Goal: Find specific page/section: Find specific page/section

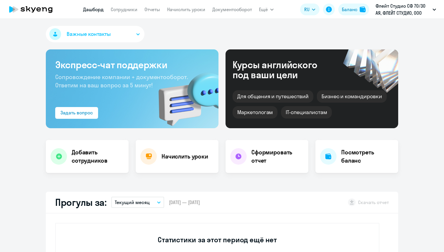
select select "30"
click at [116, 9] on link "Сотрудники" at bounding box center [124, 9] width 27 height 6
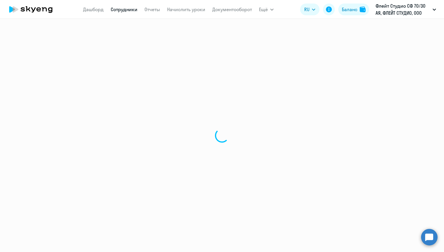
select select "30"
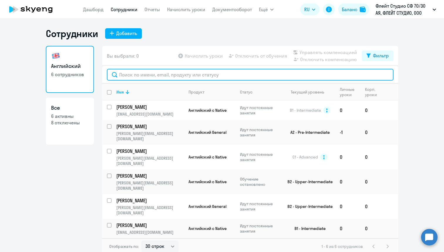
click at [172, 69] on input "text" at bounding box center [250, 75] width 287 height 12
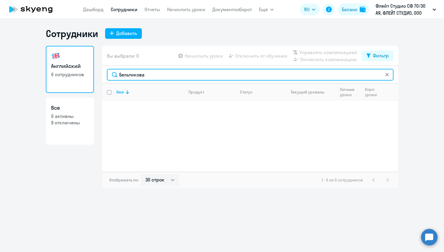
drag, startPoint x: 149, startPoint y: 74, endPoint x: 118, endPoint y: 72, distance: 31.2
click at [118, 72] on input "Бельтикова" at bounding box center [250, 75] width 287 height 12
paste input "[EMAIL_ADDRESS][DOMAIN_NAME]"
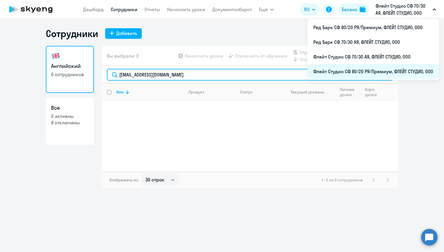
type input "[EMAIL_ADDRESS][DOMAIN_NAME]"
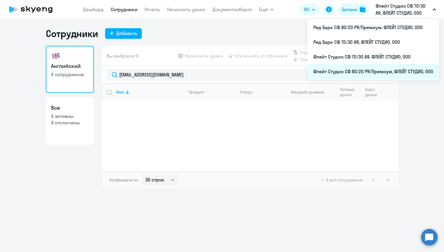
click at [382, 70] on li "Флейт Студио СФ 80/20 РЯ/Премиум, ФЛЕЙТ СТУДИО, ООО" at bounding box center [373, 71] width 132 height 15
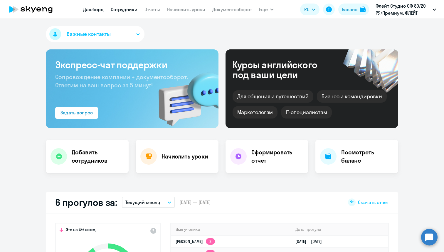
click at [120, 11] on link "Сотрудники" at bounding box center [124, 9] width 27 height 6
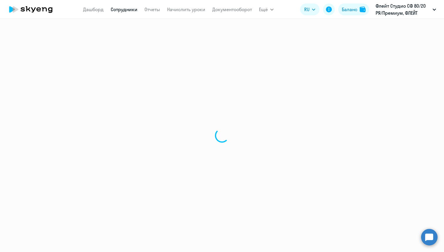
select select "30"
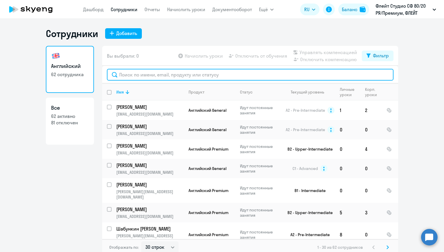
click at [159, 75] on input "text" at bounding box center [250, 75] width 287 height 12
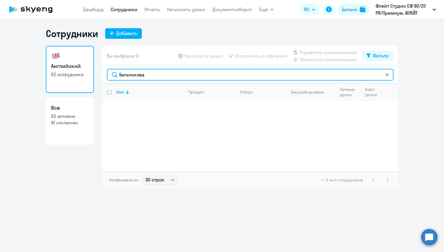
drag, startPoint x: 157, startPoint y: 78, endPoint x: 117, endPoint y: 76, distance: 40.3
click at [117, 76] on input "Бельтикова" at bounding box center [250, 75] width 287 height 12
paste input "[EMAIL_ADDRESS][DOMAIN_NAME]"
type input "[EMAIL_ADDRESS][DOMAIN_NAME]"
